Goal: Check status: Check status

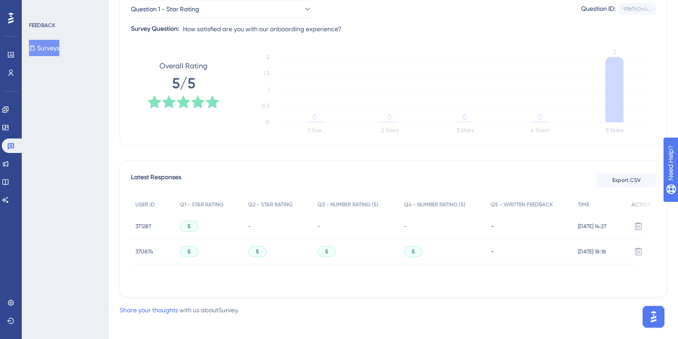
scroll to position [158, 0]
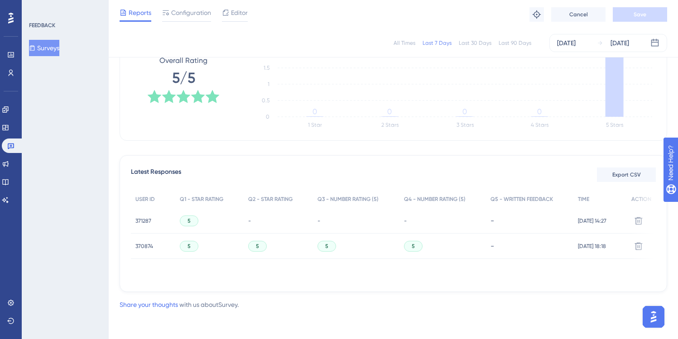
click at [135, 245] on div "370874 370874" at bounding box center [153, 246] width 44 height 25
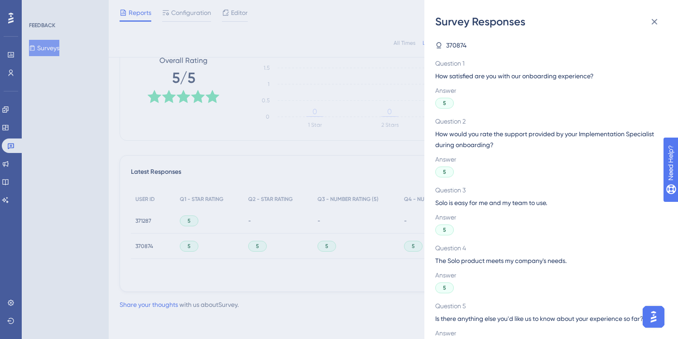
click at [146, 247] on div "Survey Responses 370874 Question 1 How satisfied are you with our onboarding ex…" at bounding box center [339, 169] width 678 height 339
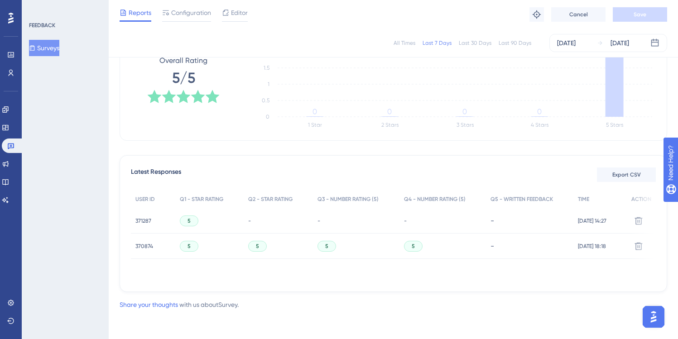
click at [150, 245] on span "370874" at bounding box center [144, 246] width 18 height 7
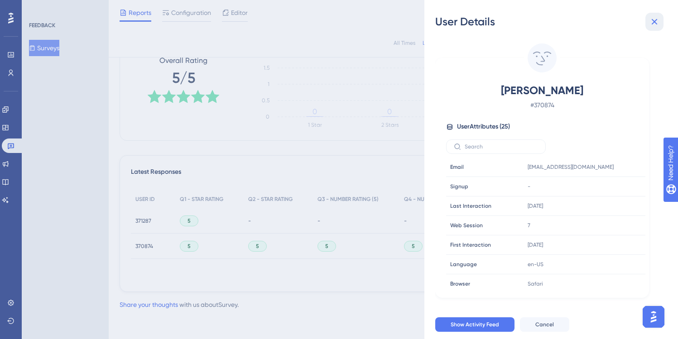
click at [653, 20] on icon at bounding box center [655, 22] width 6 height 6
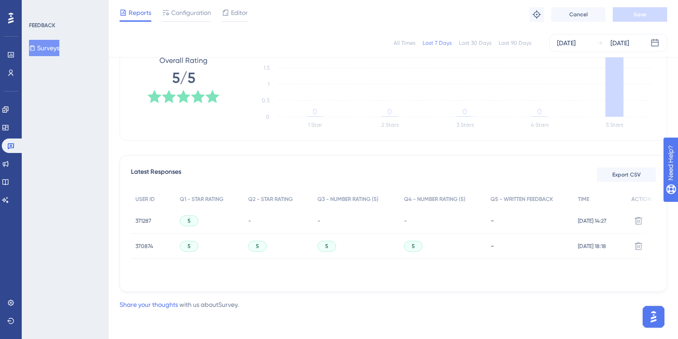
click at [147, 220] on span "371287" at bounding box center [143, 220] width 16 height 7
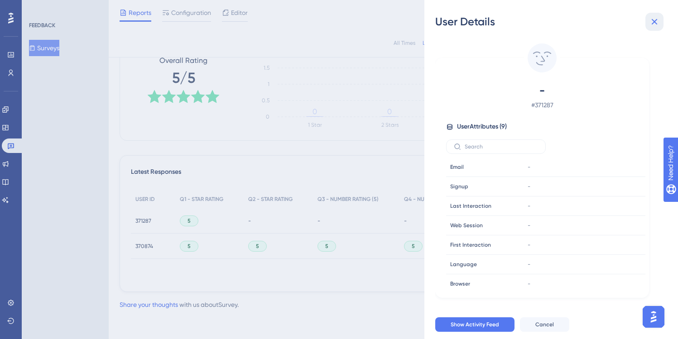
click at [652, 24] on icon at bounding box center [655, 22] width 6 height 6
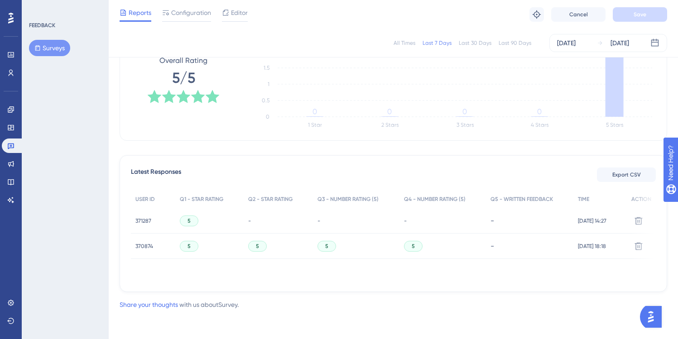
click at [142, 216] on div "371287 371287" at bounding box center [143, 220] width 16 height 25
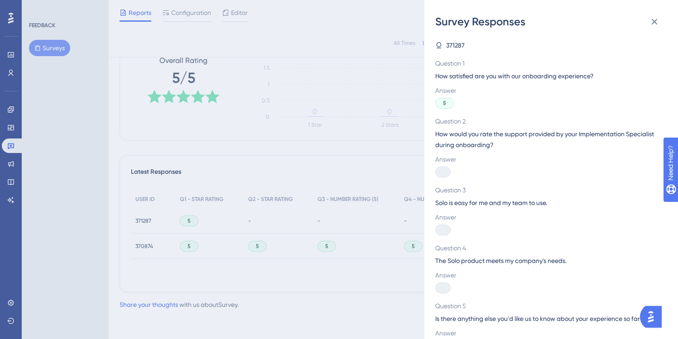
click at [141, 215] on div "Survey Responses 371287 Question 1 How satisfied are you with our onboarding ex…" at bounding box center [339, 169] width 678 height 339
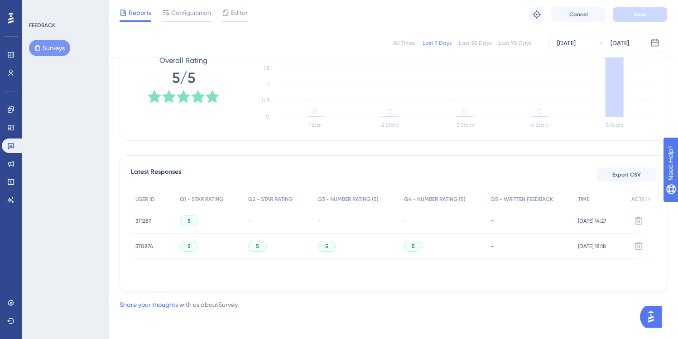
click at [146, 219] on span "371287" at bounding box center [143, 220] width 16 height 7
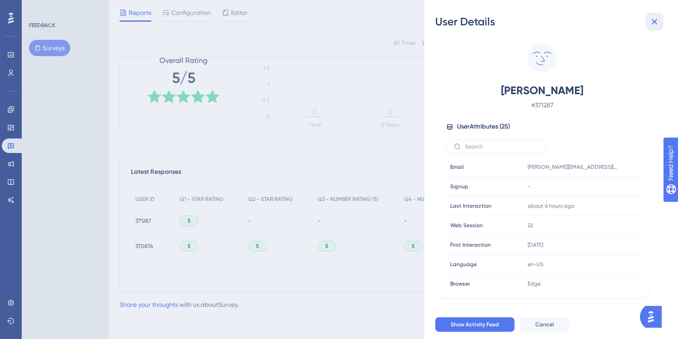
click at [660, 24] on button at bounding box center [654, 22] width 18 height 18
